Goal: Task Accomplishment & Management: Use online tool/utility

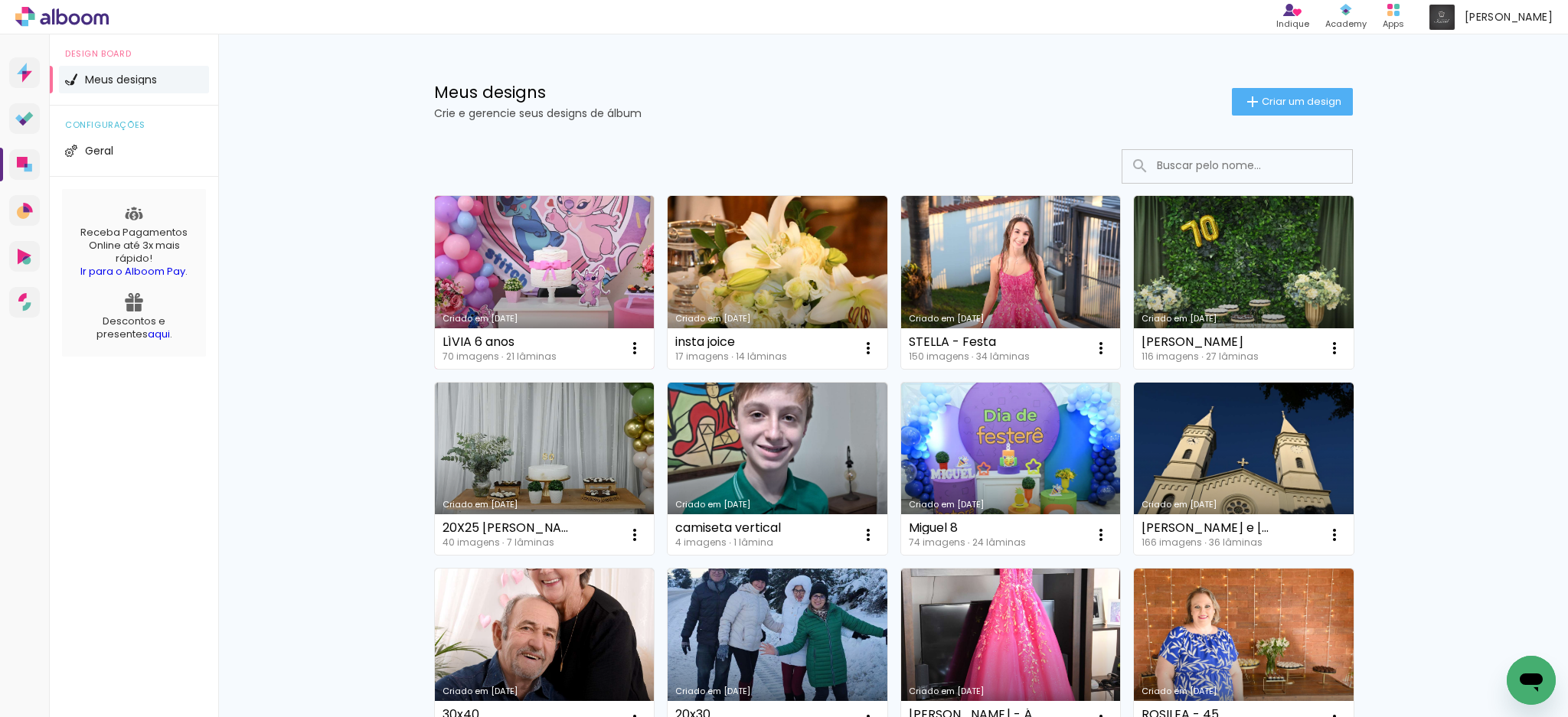
click at [597, 251] on link "Criado em [DATE]" at bounding box center [544, 281] width 219 height 173
